Goal: Task Accomplishment & Management: Manage account settings

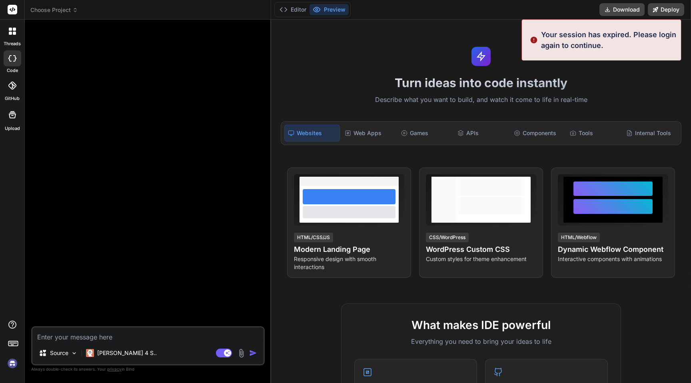
type textarea "x"
click at [68, 6] on span "Choose Project" at bounding box center [54, 10] width 48 height 8
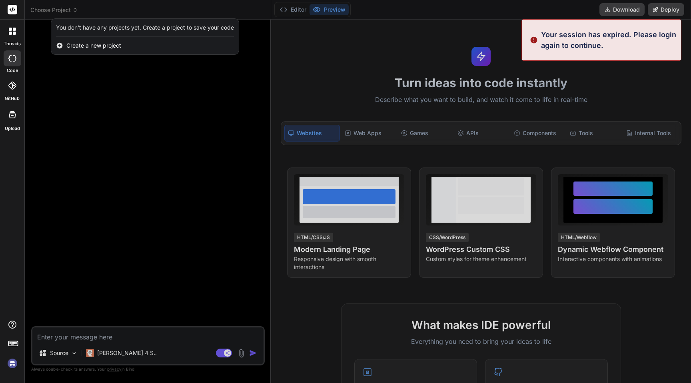
click at [65, 12] on div at bounding box center [345, 191] width 691 height 383
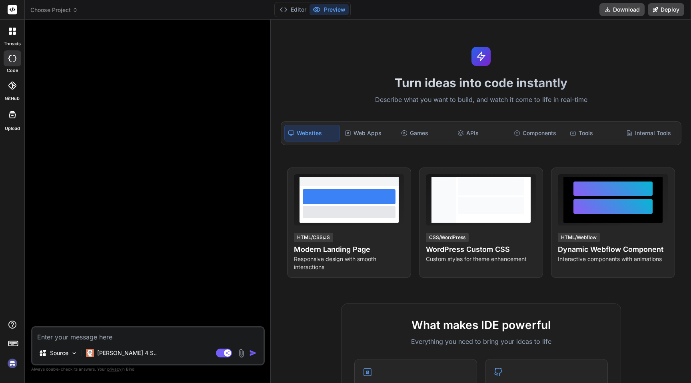
click at [10, 367] on img at bounding box center [13, 364] width 14 height 14
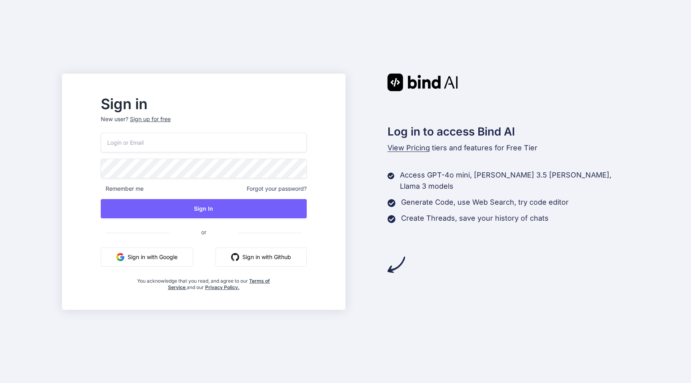
click at [154, 142] on input "email" at bounding box center [204, 143] width 206 height 20
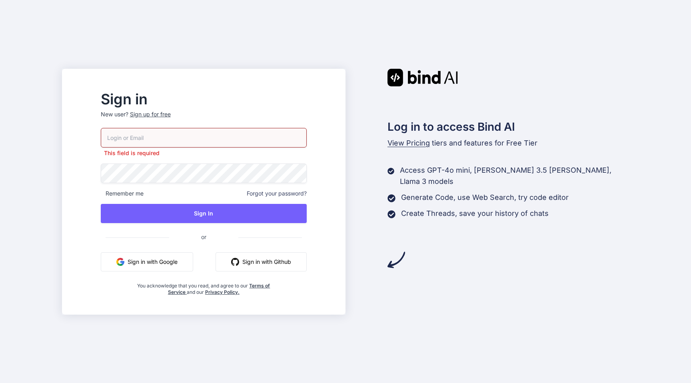
type input "[PERSON_NAME][EMAIL_ADDRESS][DOMAIN_NAME]"
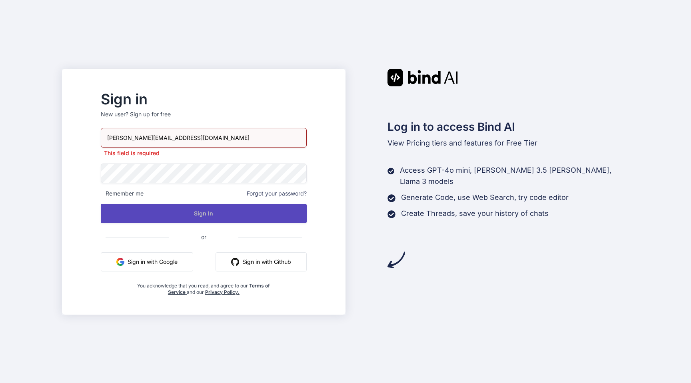
click at [220, 217] on button "Sign In" at bounding box center [204, 213] width 206 height 19
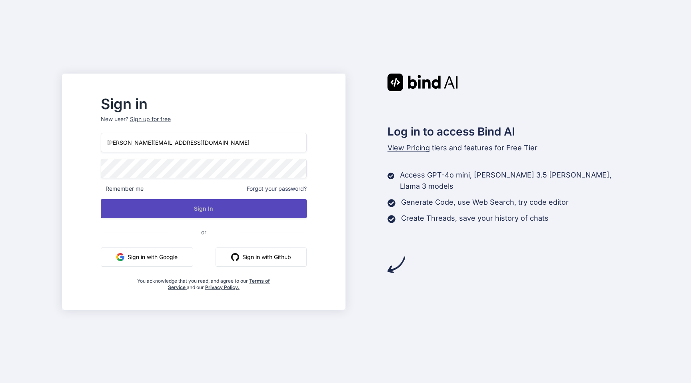
click at [242, 209] on button "Sign In" at bounding box center [204, 208] width 206 height 19
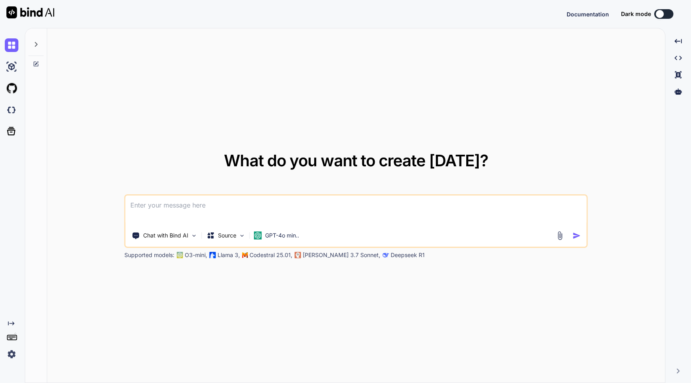
type textarea "x"
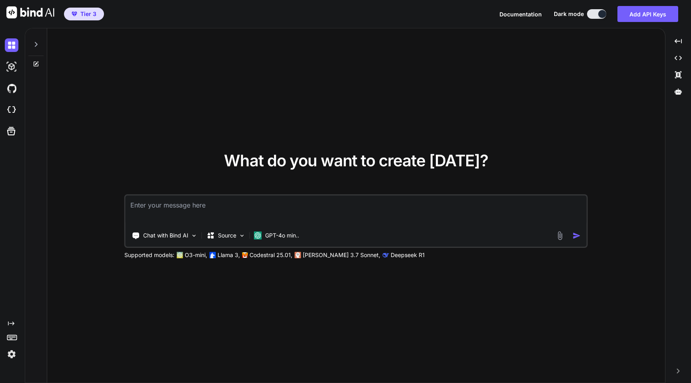
click at [12, 354] on img at bounding box center [12, 354] width 14 height 14
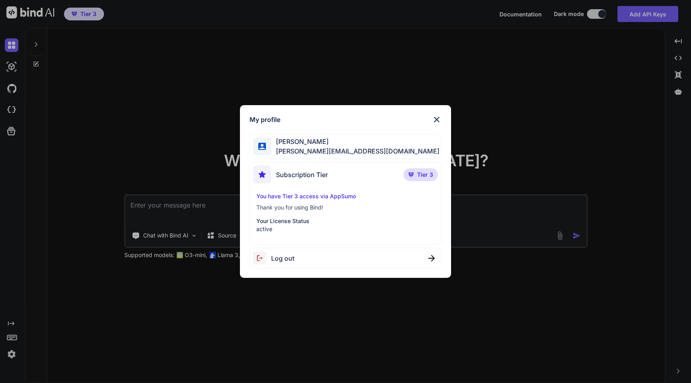
click at [12, 354] on div "My profile Chris Aumen chris@aumenfilm.co Subscription Tier Tier 3 You have Tie…" at bounding box center [345, 191] width 691 height 383
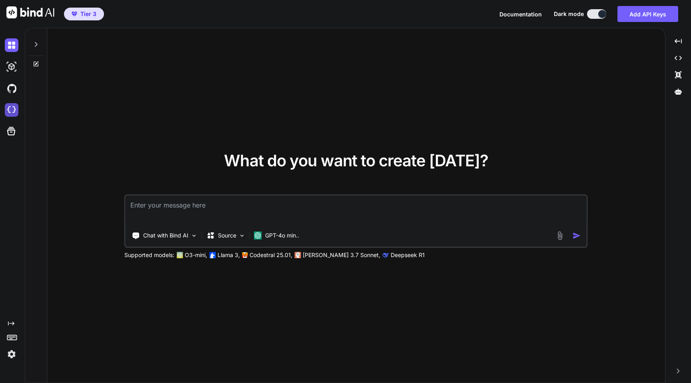
click at [12, 109] on img at bounding box center [12, 110] width 14 height 14
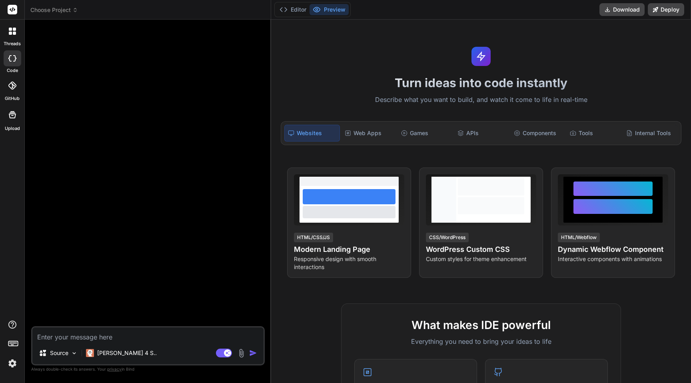
click at [75, 11] on icon at bounding box center [75, 11] width 2 height 1
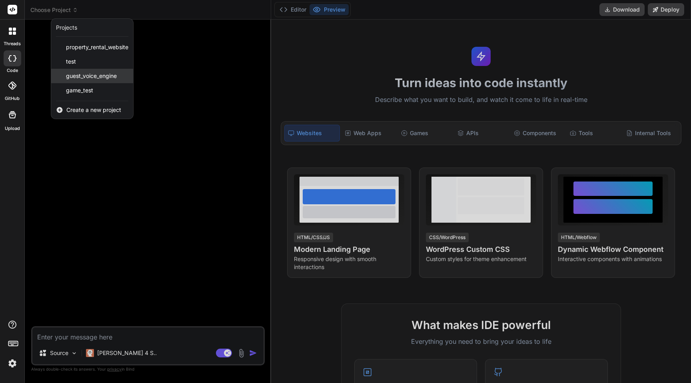
click at [101, 78] on span "guest_voice_engine" at bounding box center [91, 76] width 51 height 8
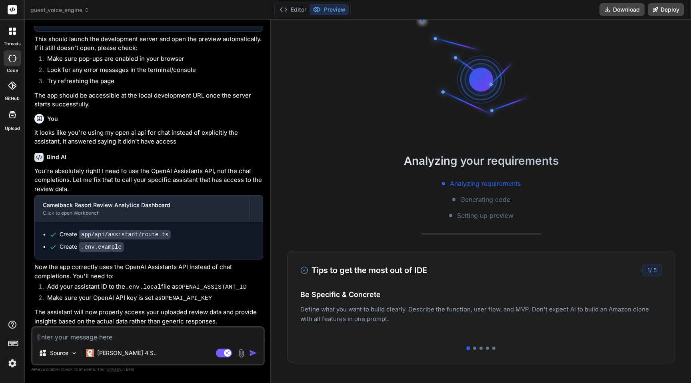
scroll to position [76, 0]
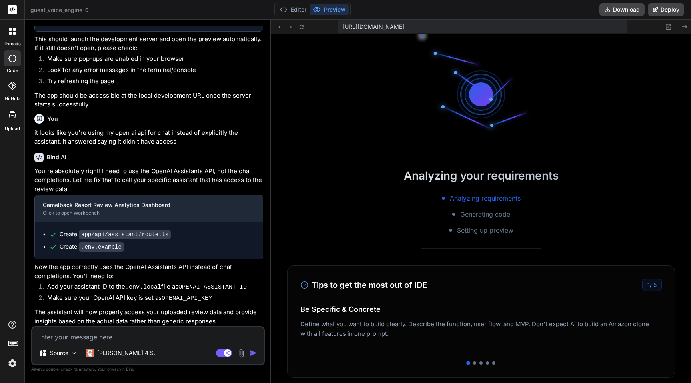
type textarea "x"
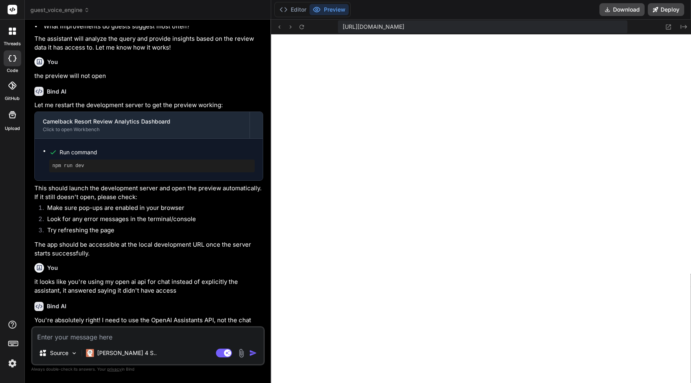
scroll to position [700, 0]
